Goal: Book appointment/travel/reservation

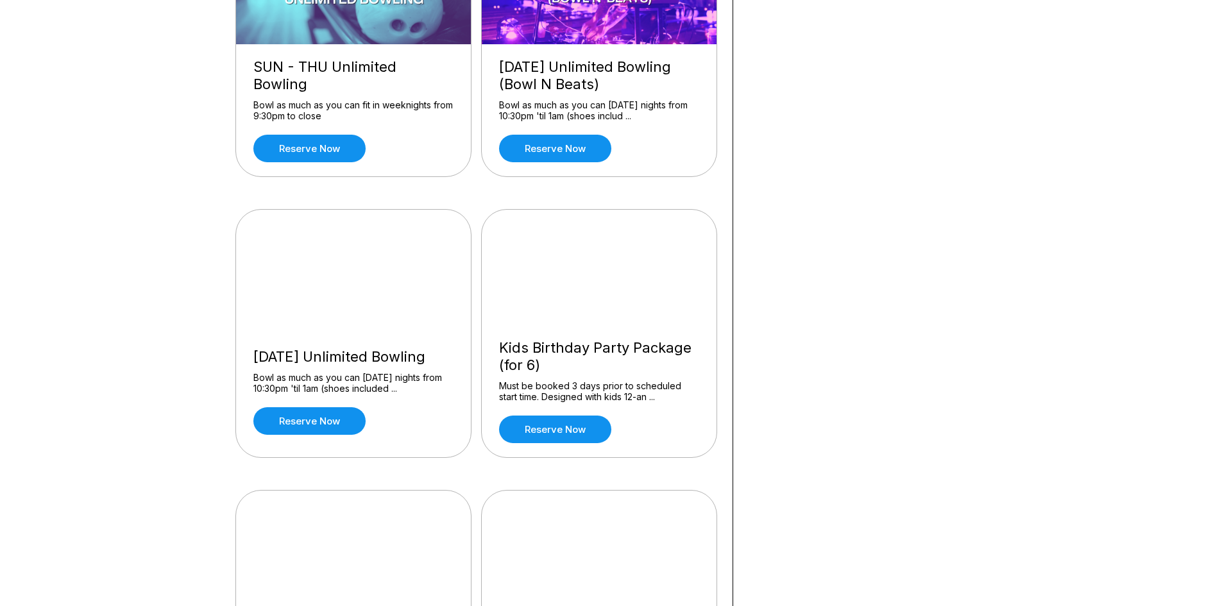
scroll to position [767, 0]
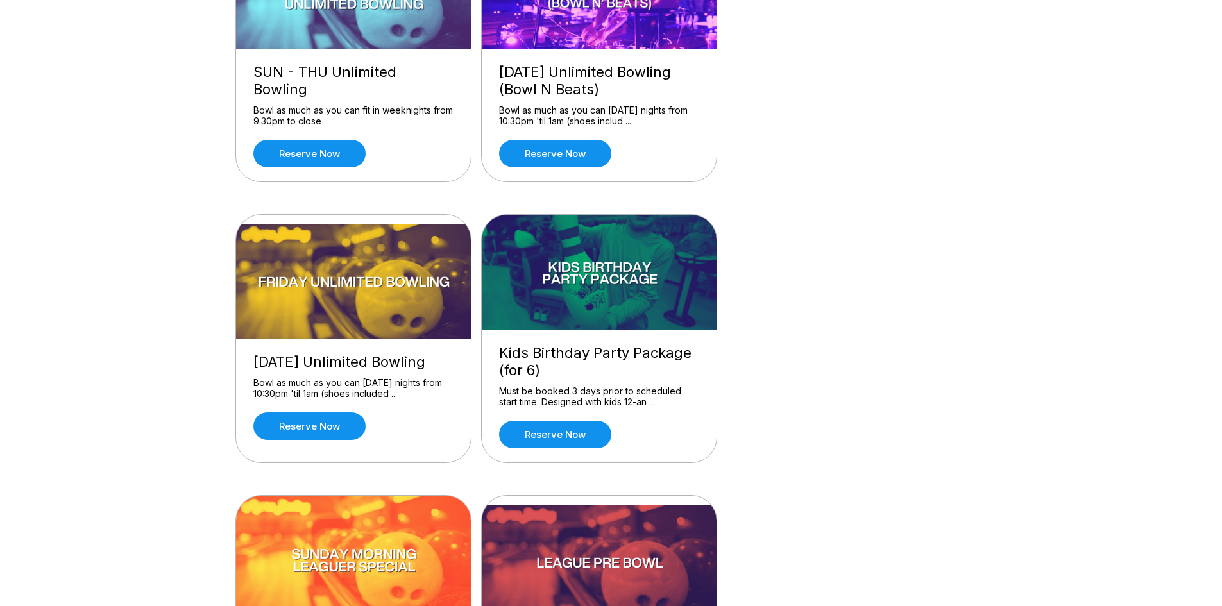
click at [633, 272] on img at bounding box center [600, 272] width 236 height 115
click at [615, 280] on img at bounding box center [600, 272] width 236 height 115
click at [586, 424] on link "Reserve now" at bounding box center [555, 435] width 112 height 28
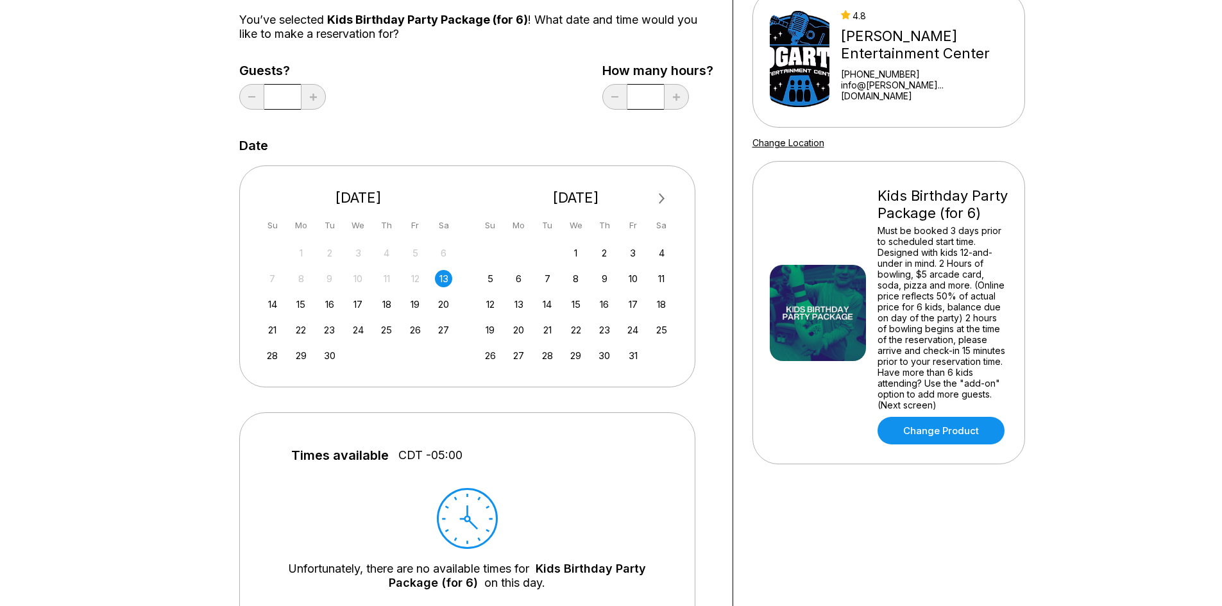
scroll to position [128, 0]
drag, startPoint x: 928, startPoint y: 279, endPoint x: 941, endPoint y: 279, distance: 12.8
click at [941, 279] on div "Must be booked 3 days prior to scheduled start time. Designed with kids 12-and-…" at bounding box center [943, 318] width 130 height 185
drag, startPoint x: 905, startPoint y: 278, endPoint x: 957, endPoint y: 287, distance: 52.8
click at [957, 287] on div "Must be booked 3 days prior to scheduled start time. Designed with kids 12-and-…" at bounding box center [943, 318] width 130 height 185
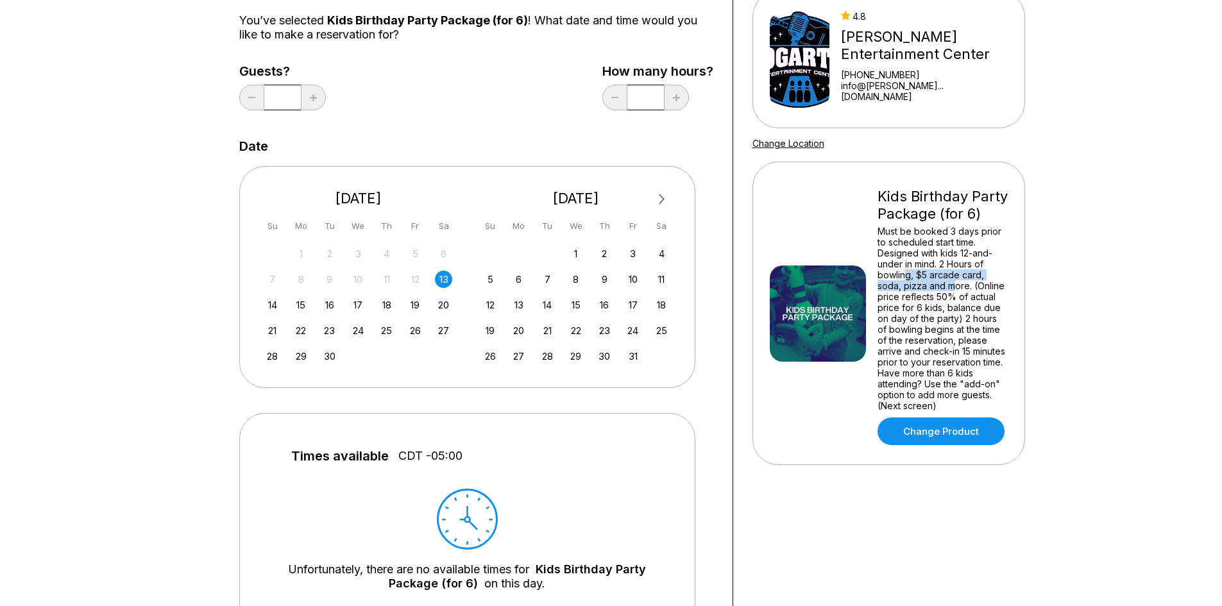
click at [923, 285] on div "Must be booked 3 days prior to scheduled start time. Designed with kids 12-and-…" at bounding box center [943, 318] width 130 height 185
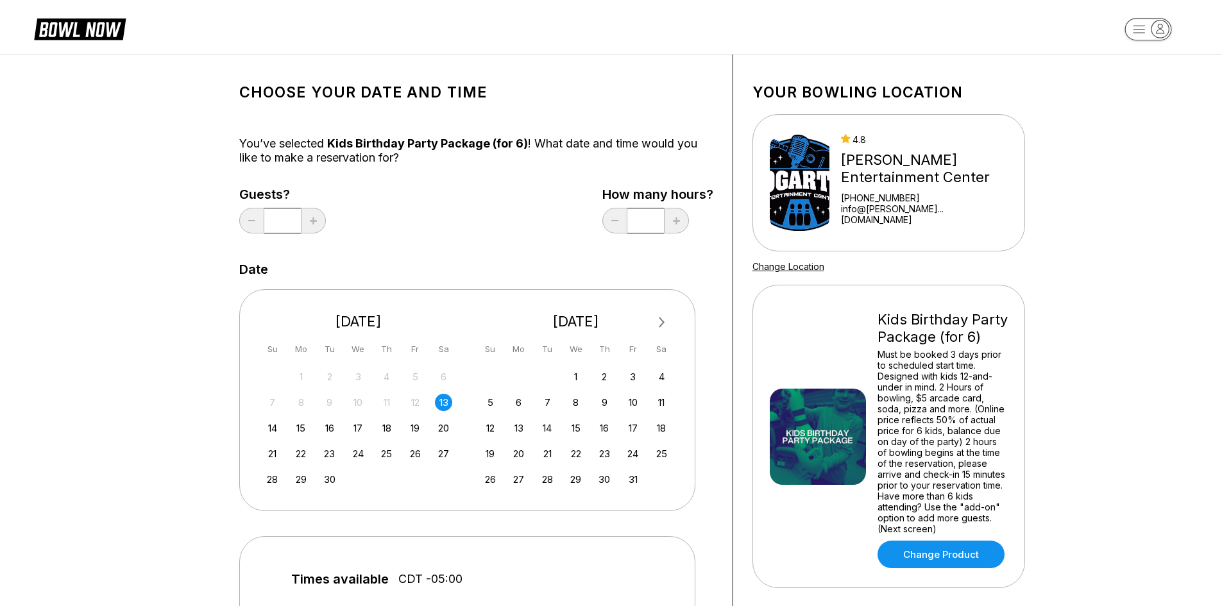
scroll to position [0, 0]
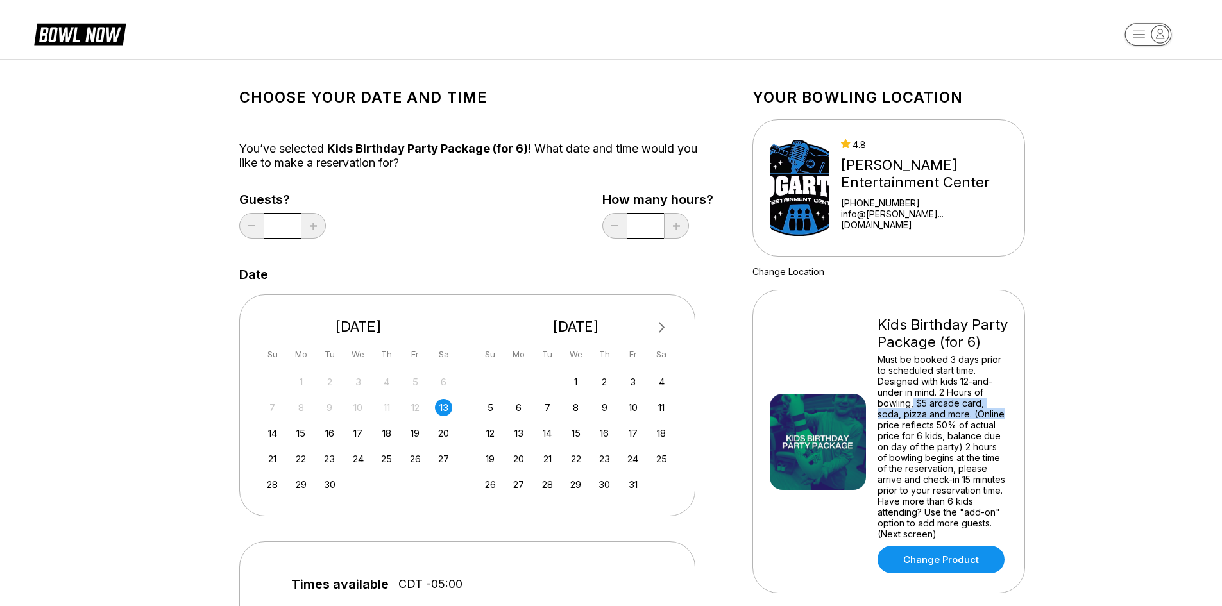
drag, startPoint x: 913, startPoint y: 412, endPoint x: 1031, endPoint y: 417, distance: 117.5
click at [1031, 417] on div "Your bowling location 4.8 [PERSON_NAME] Entertainment Center [PHONE_NUMBER] inf…" at bounding box center [888, 536] width 311 height 953
click at [524, 218] on div "Guests? * How many hours? *" at bounding box center [476, 218] width 474 height 53
